Goal: Transaction & Acquisition: Purchase product/service

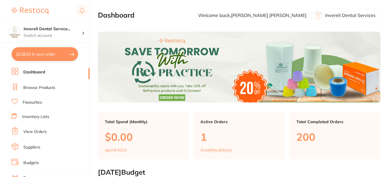
click at [45, 133] on link "View Orders" at bounding box center [34, 132] width 23 height 6
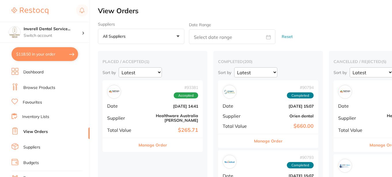
click at [157, 141] on button "Manage Order" at bounding box center [153, 145] width 29 height 14
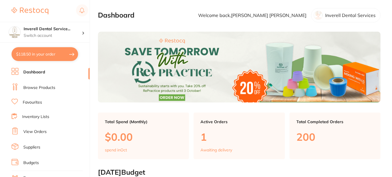
click at [42, 131] on link "View Orders" at bounding box center [34, 132] width 23 height 6
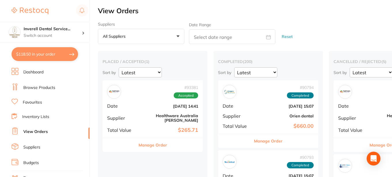
scroll to position [29, 0]
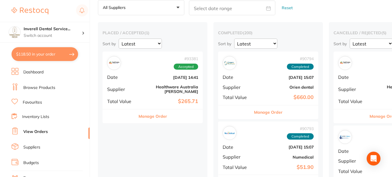
click at [150, 111] on button "Manage Order" at bounding box center [153, 117] width 29 height 14
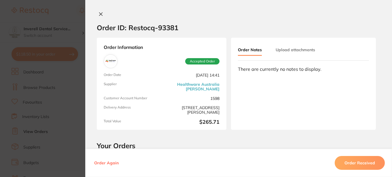
click at [202, 85] on link "Healthware Australia [PERSON_NAME]" at bounding box center [192, 86] width 56 height 9
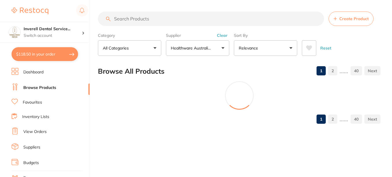
scroll to position [5, 0]
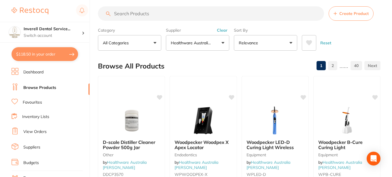
click at [32, 146] on link "Suppliers" at bounding box center [31, 148] width 17 height 6
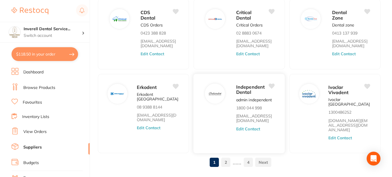
scroll to position [249, 0]
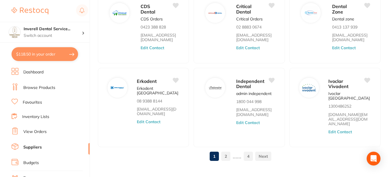
click at [226, 151] on link "2" at bounding box center [225, 157] width 9 height 12
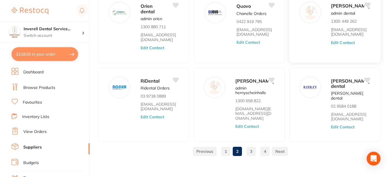
scroll to position [225, 0]
click at [249, 147] on link "3" at bounding box center [251, 152] width 9 height 12
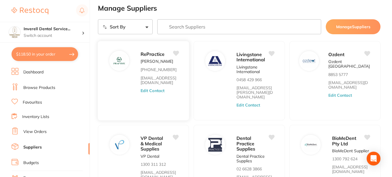
scroll to position [0, 0]
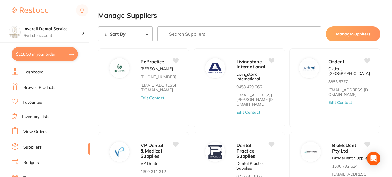
click at [35, 132] on link "View Orders" at bounding box center [34, 132] width 23 height 6
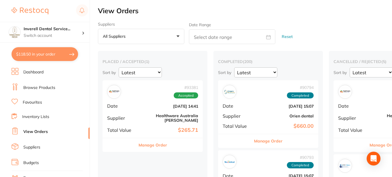
click at [153, 143] on button "Manage Order" at bounding box center [153, 145] width 29 height 14
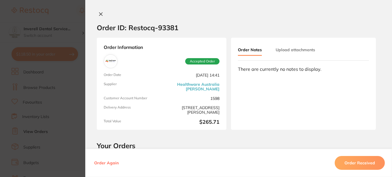
click at [99, 14] on icon at bounding box center [100, 14] width 3 height 3
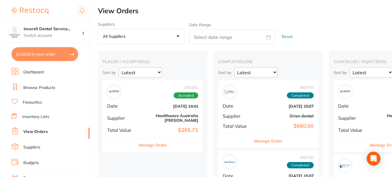
click at [41, 88] on link "Browse Products" at bounding box center [39, 88] width 32 height 6
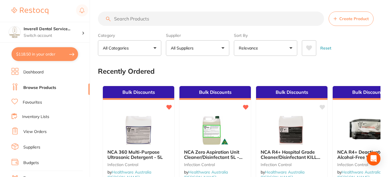
click at [116, 19] on input "search" at bounding box center [211, 19] width 226 height 14
click at [136, 20] on input "search" at bounding box center [211, 19] width 226 height 14
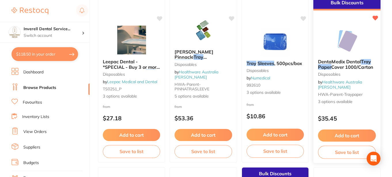
scroll to position [87, 0]
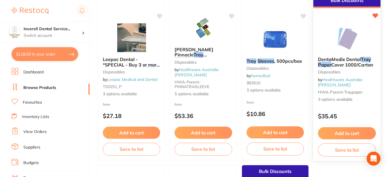
type input "Paper tray sleeves"
click at [341, 99] on span "3 options available" at bounding box center [347, 100] width 58 height 6
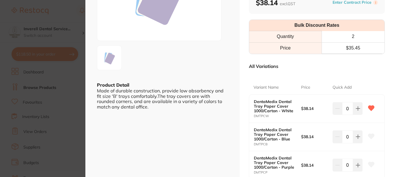
scroll to position [115, 0]
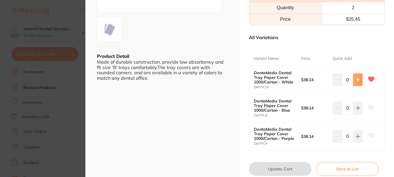
click at [357, 78] on icon at bounding box center [358, 80] width 5 height 5
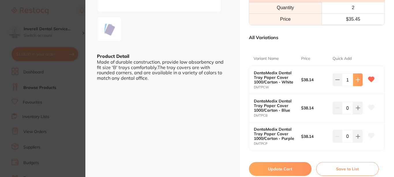
click at [356, 79] on icon at bounding box center [358, 80] width 4 height 4
type input "2"
click at [287, 168] on button "Update Cart" at bounding box center [280, 169] width 63 height 14
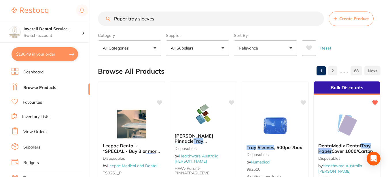
drag, startPoint x: 159, startPoint y: 18, endPoint x: 94, endPoint y: 22, distance: 65.0
click at [94, 20] on div "$196.49 Inverell Dental Service... Switch account Inverell Dental Services $196…" at bounding box center [196, 88] width 392 height 177
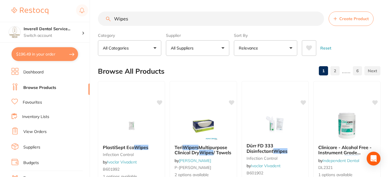
type input "Wipes"
click at [223, 47] on button "All Suppliers" at bounding box center [197, 48] width 63 height 16
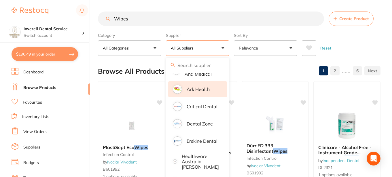
scroll to position [115, 0]
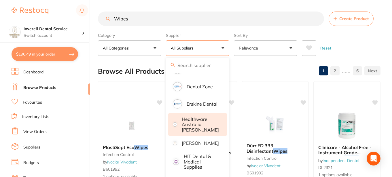
click at [194, 122] on p "Healthware Australia [PERSON_NAME]" at bounding box center [200, 125] width 37 height 16
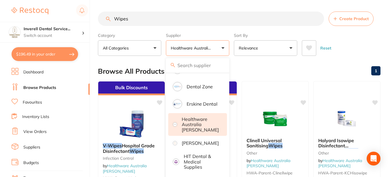
click at [130, 20] on input "Wipes" at bounding box center [211, 19] width 226 height 14
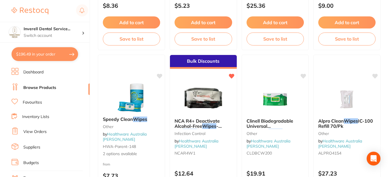
scroll to position [231, 0]
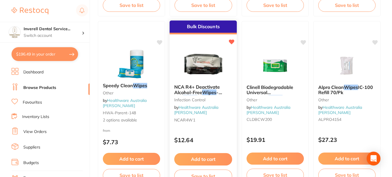
click at [208, 158] on button "Add to cart" at bounding box center [203, 159] width 58 height 12
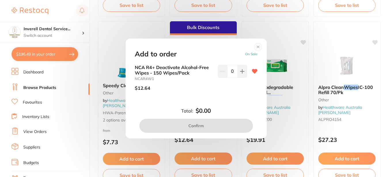
click at [242, 72] on icon at bounding box center [242, 71] width 5 height 5
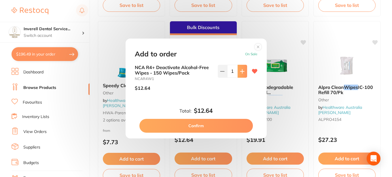
click at [241, 72] on icon at bounding box center [242, 71] width 4 height 4
click at [242, 71] on icon at bounding box center [242, 71] width 5 height 5
type input "4"
click at [219, 125] on button "Confirm" at bounding box center [197, 126] width 114 height 14
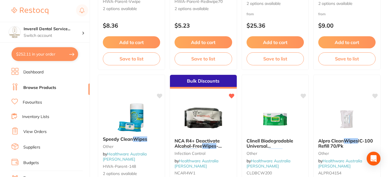
scroll to position [0, 0]
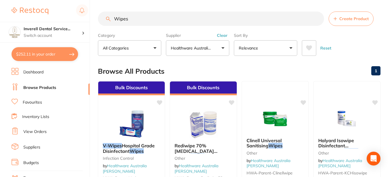
drag, startPoint x: 129, startPoint y: 17, endPoint x: 135, endPoint y: 16, distance: 6.1
click at [129, 17] on input "Wipes" at bounding box center [211, 19] width 226 height 14
type input "W"
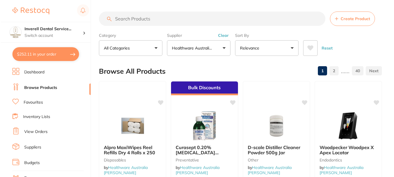
scroll to position [133, 0]
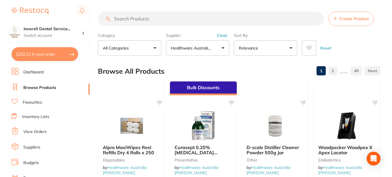
click at [47, 55] on button "$252.11 in your order" at bounding box center [45, 54] width 67 height 14
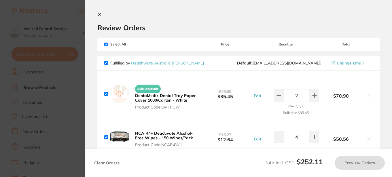
checkbox input "true"
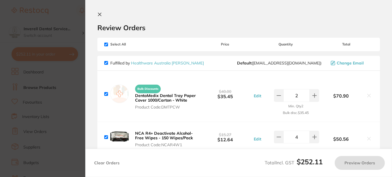
checkbox input "true"
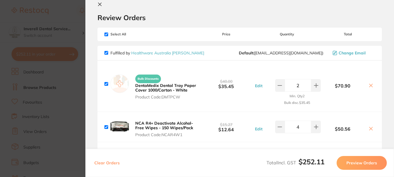
scroll to position [0, 0]
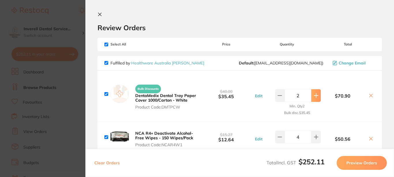
click at [315, 96] on icon at bounding box center [316, 96] width 4 height 4
click at [277, 96] on icon at bounding box center [279, 95] width 5 height 5
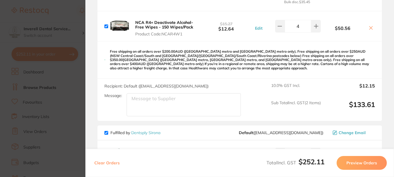
scroll to position [82, 0]
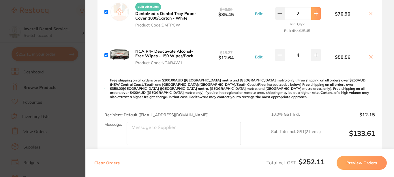
click at [315, 13] on icon at bounding box center [316, 14] width 4 height 4
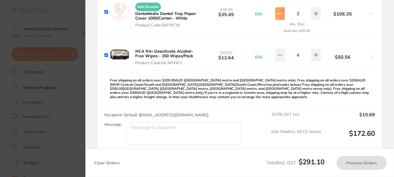
click at [280, 14] on icon at bounding box center [279, 13] width 5 height 5
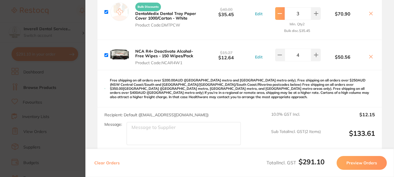
type input "2"
click at [314, 55] on icon at bounding box center [316, 55] width 4 height 4
type input "6"
click at [314, 14] on icon at bounding box center [316, 13] width 5 height 5
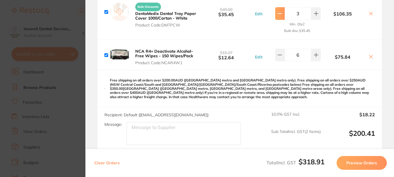
click at [280, 13] on icon at bounding box center [279, 13] width 5 height 5
type input "2"
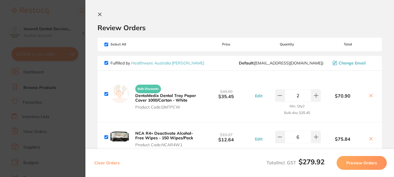
click at [100, 14] on icon at bounding box center [99, 14] width 3 height 3
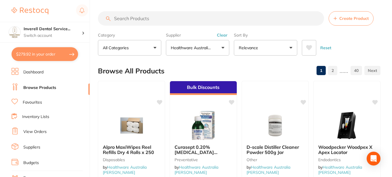
click at [52, 86] on link "Browse Products" at bounding box center [39, 88] width 33 height 6
click at [117, 18] on input "search" at bounding box center [211, 19] width 226 height 14
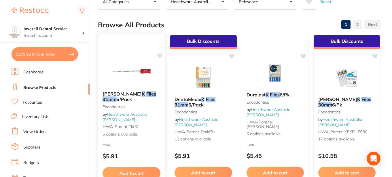
scroll to position [58, 0]
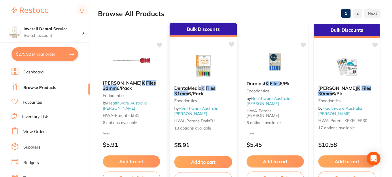
type input "K Files 31mm"
click at [210, 110] on link "Healthware Australia [PERSON_NAME]" at bounding box center [196, 111] width 44 height 11
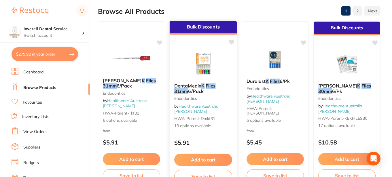
scroll to position [58, 0]
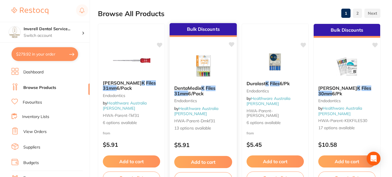
click at [203, 127] on span "13 options available" at bounding box center [203, 129] width 58 height 6
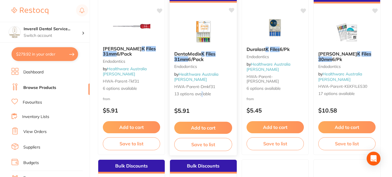
scroll to position [87, 0]
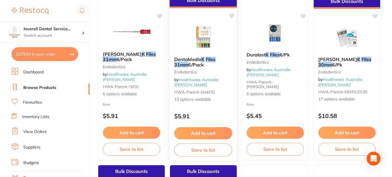
click at [211, 98] on span "13 options available" at bounding box center [203, 100] width 58 height 6
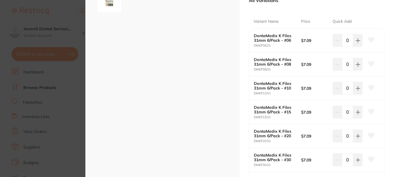
scroll to position [144, 0]
click at [356, 111] on icon at bounding box center [358, 112] width 4 height 4
type input "1"
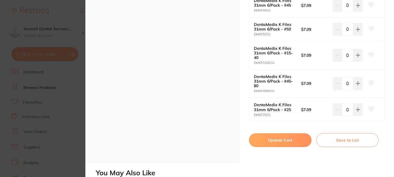
scroll to position [375, 0]
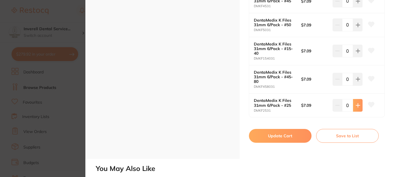
click at [357, 105] on icon at bounding box center [358, 106] width 4 height 4
type input "1"
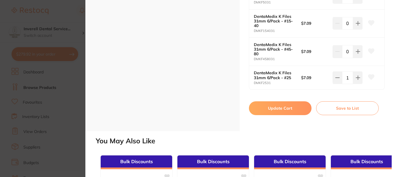
scroll to position [404, 0]
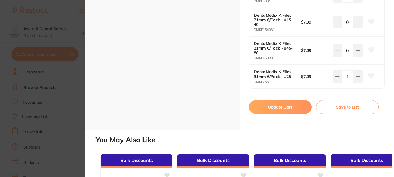
click at [291, 106] on button "Update Cart" at bounding box center [280, 107] width 63 height 14
checkbox input "false"
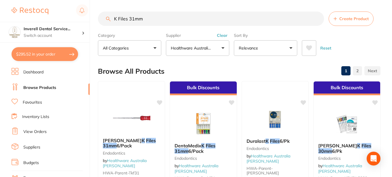
click at [134, 19] on input "K Files 31mm" at bounding box center [211, 19] width 226 height 14
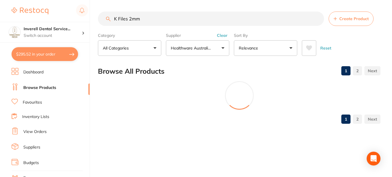
type input "K Files 28mm"
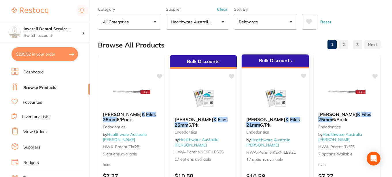
scroll to position [87, 0]
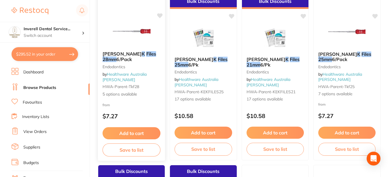
type input "K Files 28mm"
click at [126, 95] on span "5 options available" at bounding box center [132, 94] width 58 height 6
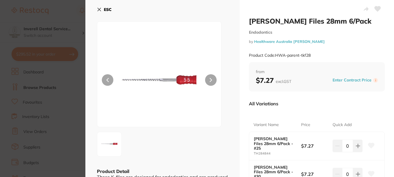
click at [99, 10] on icon at bounding box center [99, 9] width 3 height 3
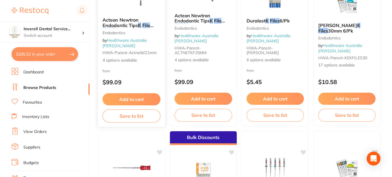
scroll to position [433, 0]
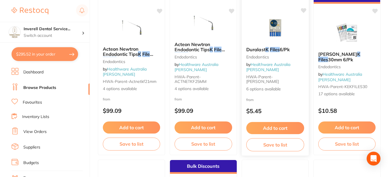
click at [272, 89] on span "6 options available" at bounding box center [276, 89] width 58 height 6
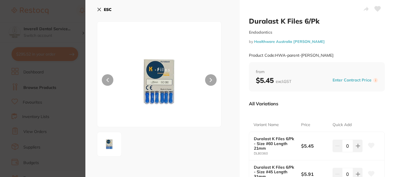
drag, startPoint x: 99, startPoint y: 8, endPoint x: 157, endPoint y: 37, distance: 64.9
click at [99, 8] on icon at bounding box center [99, 9] width 5 height 5
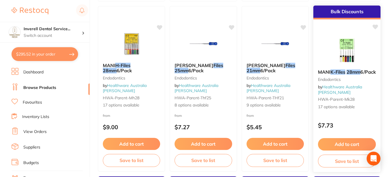
scroll to position [1096, 0]
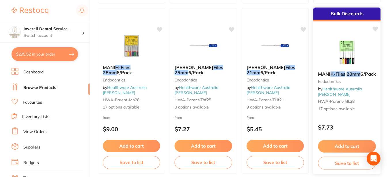
click at [337, 103] on span "HWA-parent-Mk28" at bounding box center [336, 101] width 37 height 5
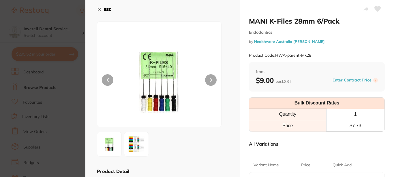
scroll to position [144, 0]
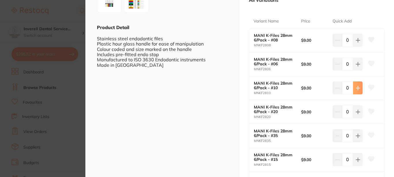
click at [357, 87] on icon at bounding box center [358, 88] width 5 height 5
type input "1"
click at [356, 159] on icon at bounding box center [358, 160] width 4 height 4
click at [356, 158] on icon at bounding box center [358, 160] width 5 height 5
type input "2"
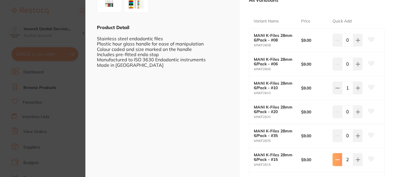
click at [358, 112] on icon at bounding box center [358, 112] width 5 height 5
click at [337, 159] on icon at bounding box center [337, 160] width 5 height 5
type input "1"
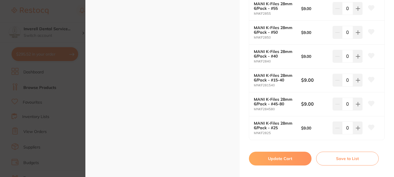
scroll to position [461, 0]
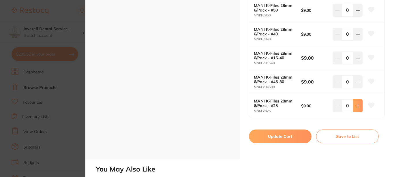
click at [358, 104] on icon at bounding box center [358, 106] width 5 height 5
type input "1"
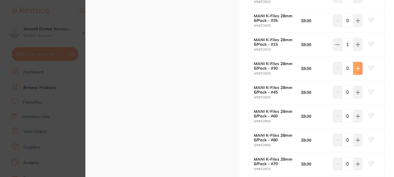
click at [356, 67] on icon at bounding box center [358, 68] width 5 height 5
type input "1"
click at [356, 18] on icon at bounding box center [358, 20] width 5 height 5
type input "1"
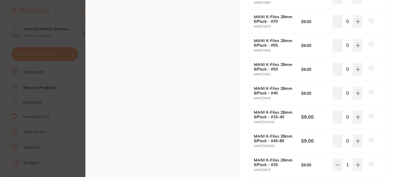
scroll to position [404, 0]
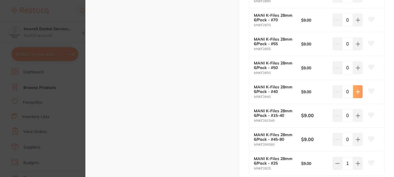
click at [357, 91] on icon at bounding box center [358, 92] width 5 height 5
type input "1"
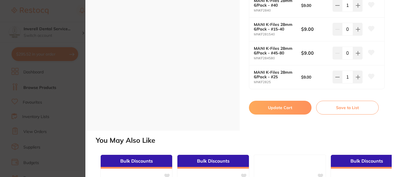
click at [289, 104] on button "Update Cart" at bounding box center [280, 108] width 63 height 14
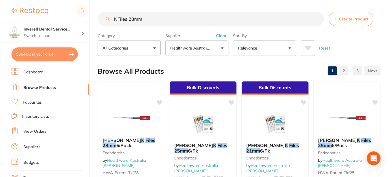
scroll to position [1096, 0]
